Goal: Find contact information: Find contact information

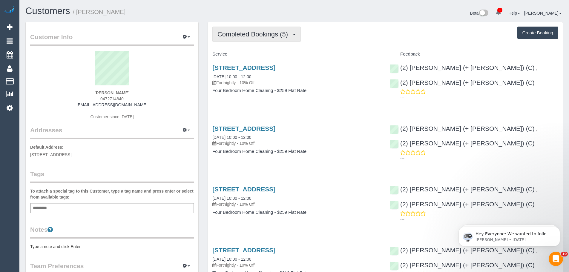
click at [266, 35] on span "Completed Bookings (5)" at bounding box center [253, 33] width 73 height 7
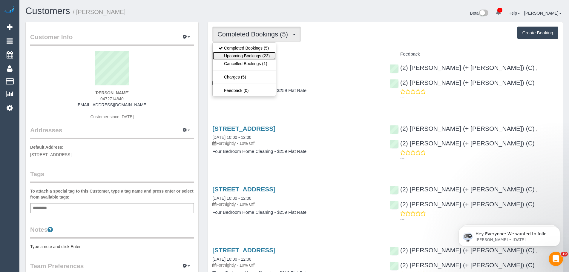
click at [265, 57] on link "Upcoming Bookings (23)" at bounding box center [244, 56] width 63 height 8
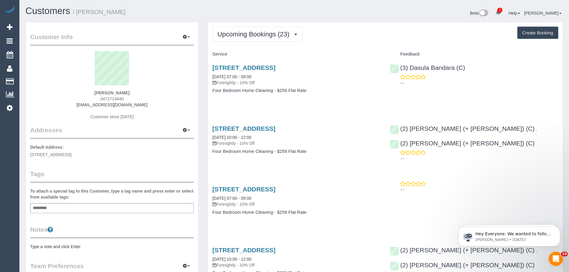
click at [140, 94] on div "Fiona Bricknell 0472714840 fbricknell@ecms.org.au Customer since 2025" at bounding box center [112, 88] width 164 height 75
drag, startPoint x: 136, startPoint y: 91, endPoint x: 73, endPoint y: 91, distance: 62.4
click at [73, 91] on div "Fiona Bricknell 0472714840 fbricknell@ecms.org.au Customer since 2025" at bounding box center [112, 88] width 164 height 75
copy strong "Fiona Bricknell"
